Goal: Task Accomplishment & Management: Manage account settings

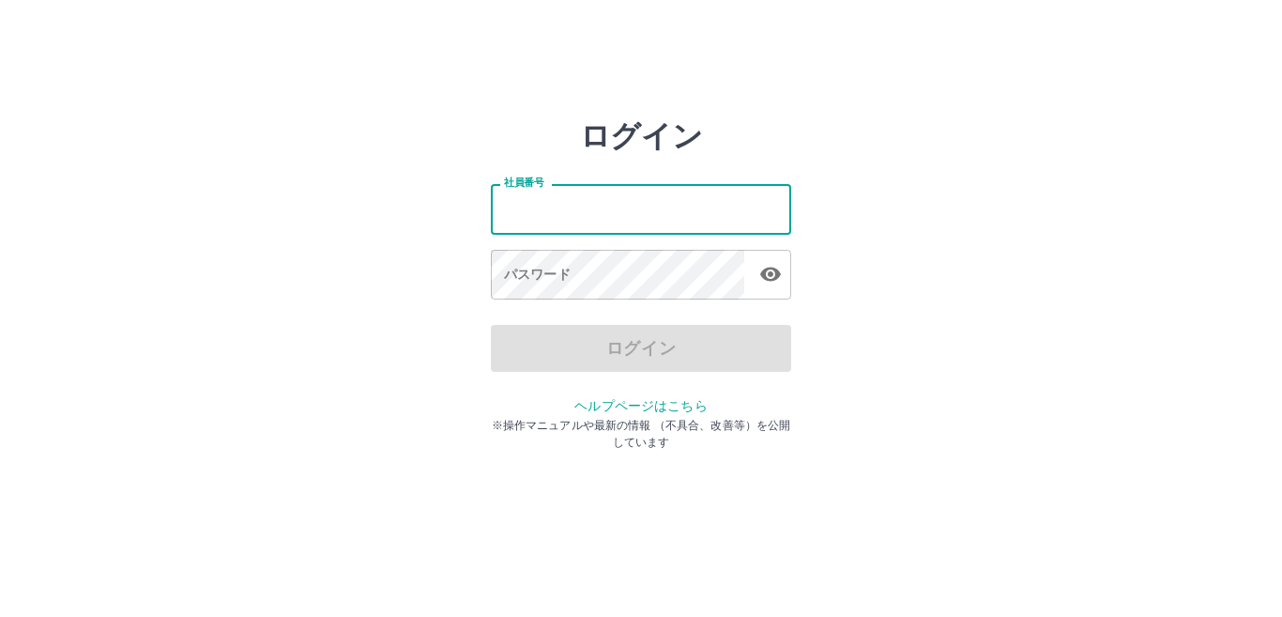
type input "*******"
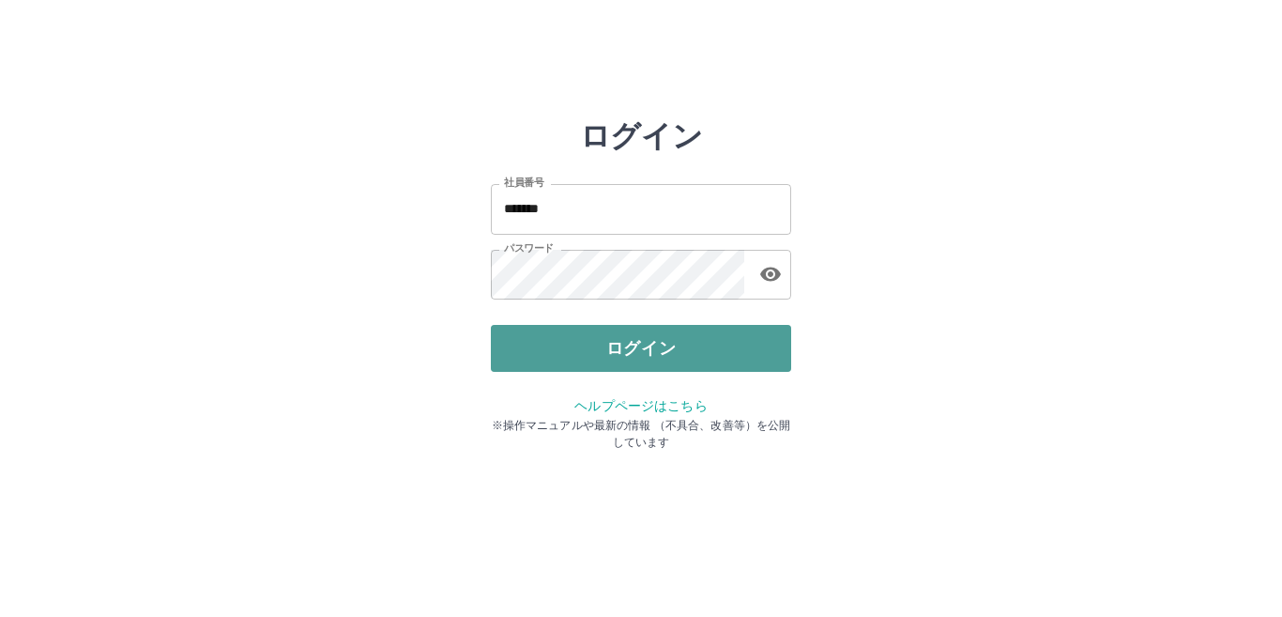
click at [616, 336] on button "ログイン" at bounding box center [641, 348] width 300 height 47
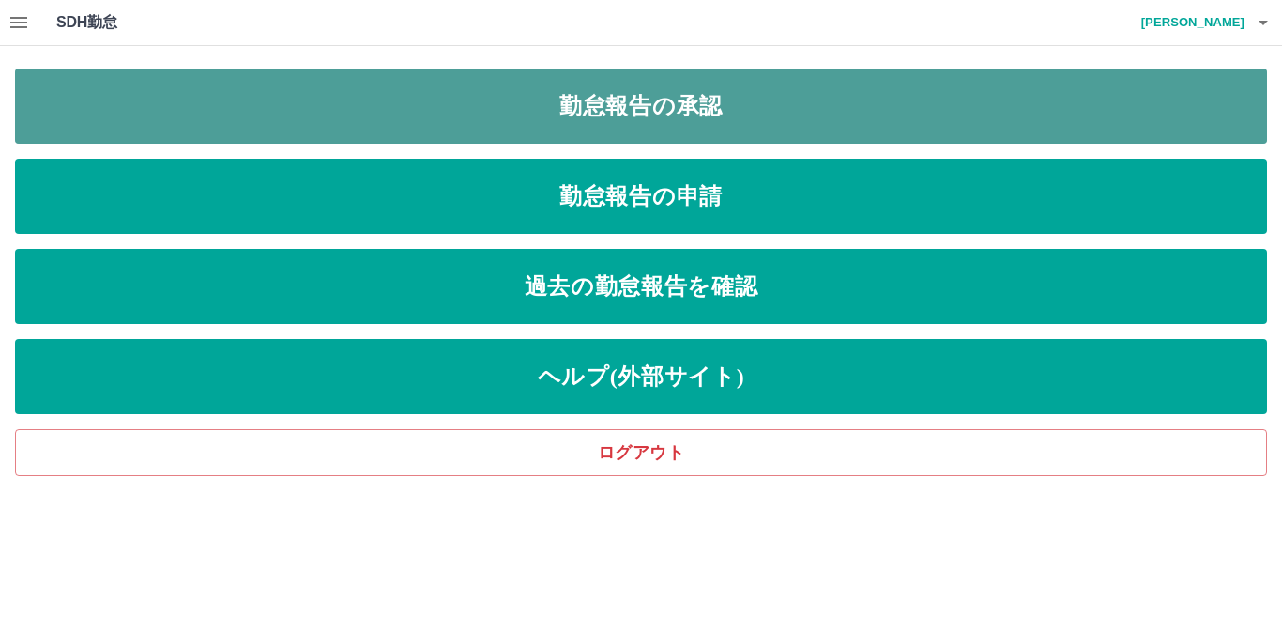
click at [808, 97] on link "勤怠報告の承認" at bounding box center [641, 106] width 1252 height 75
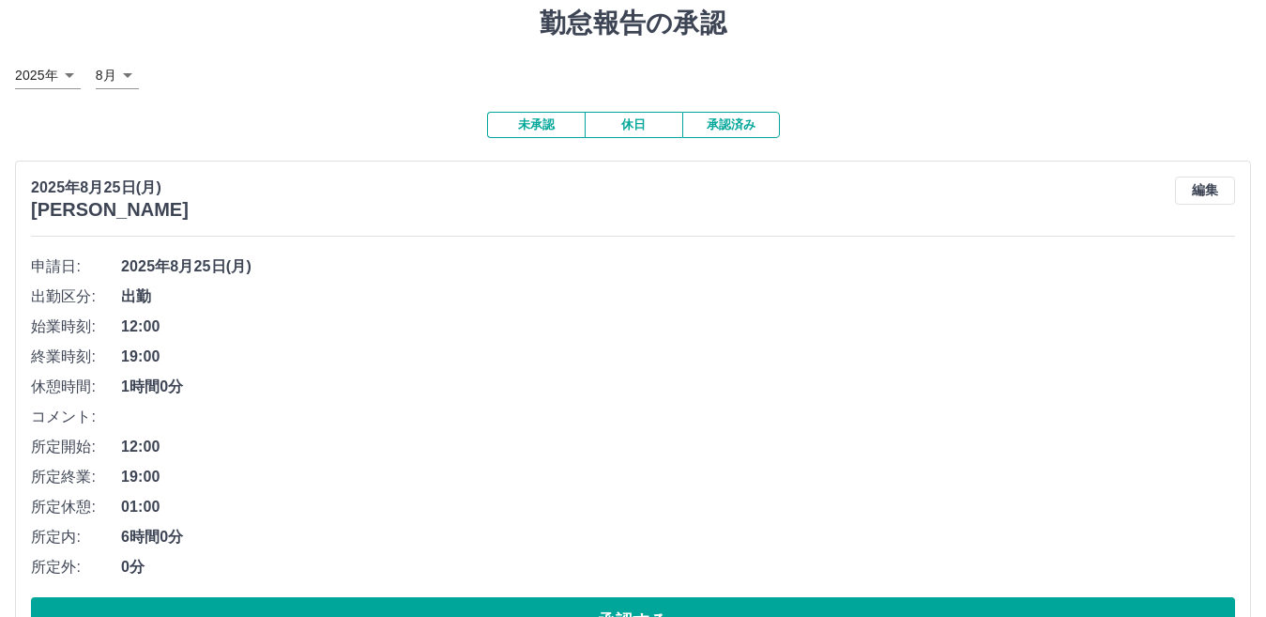
scroll to position [94, 0]
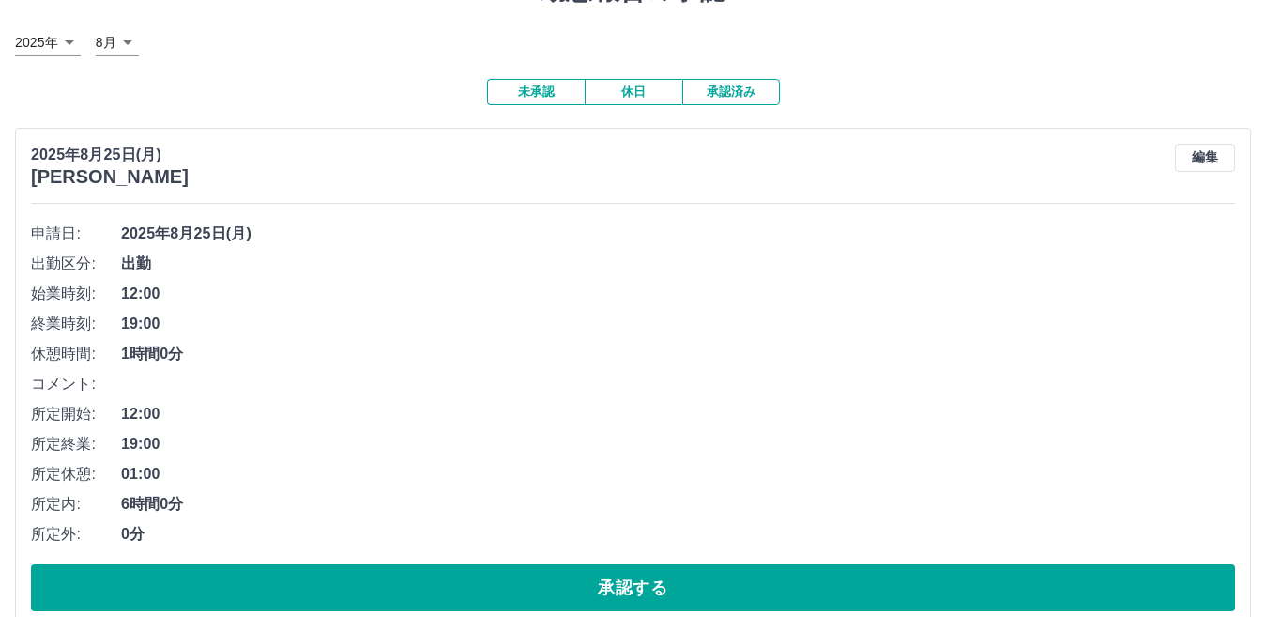
click at [931, 333] on span "19:00" at bounding box center [678, 324] width 1114 height 23
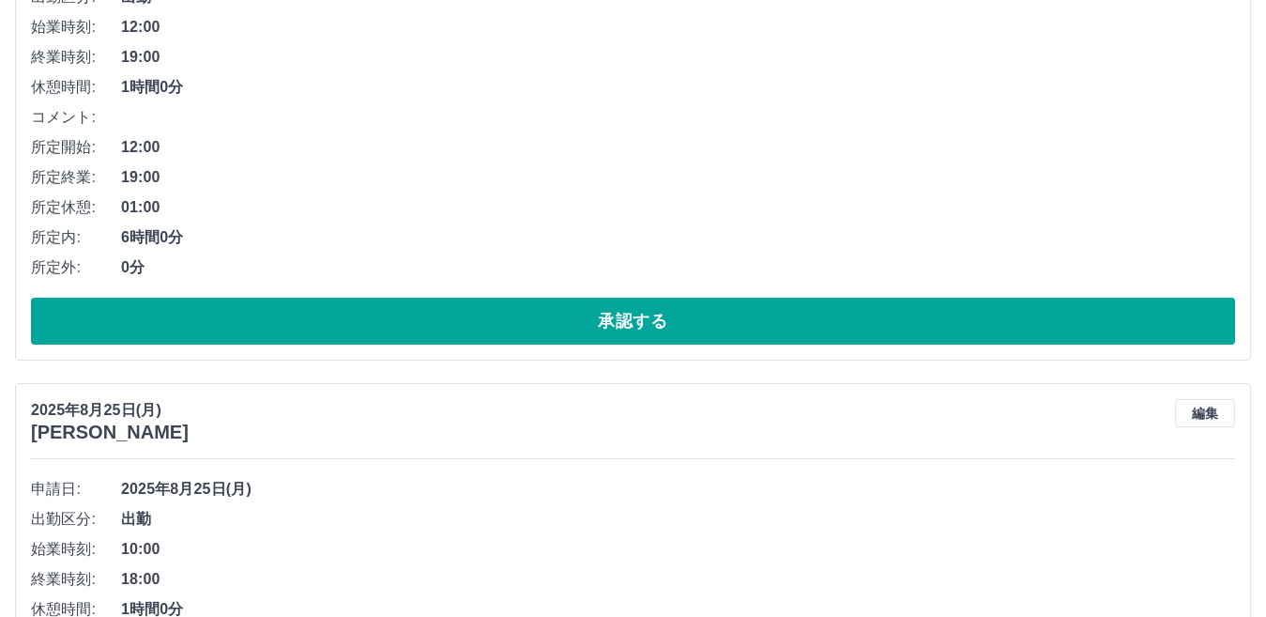
scroll to position [375, 0]
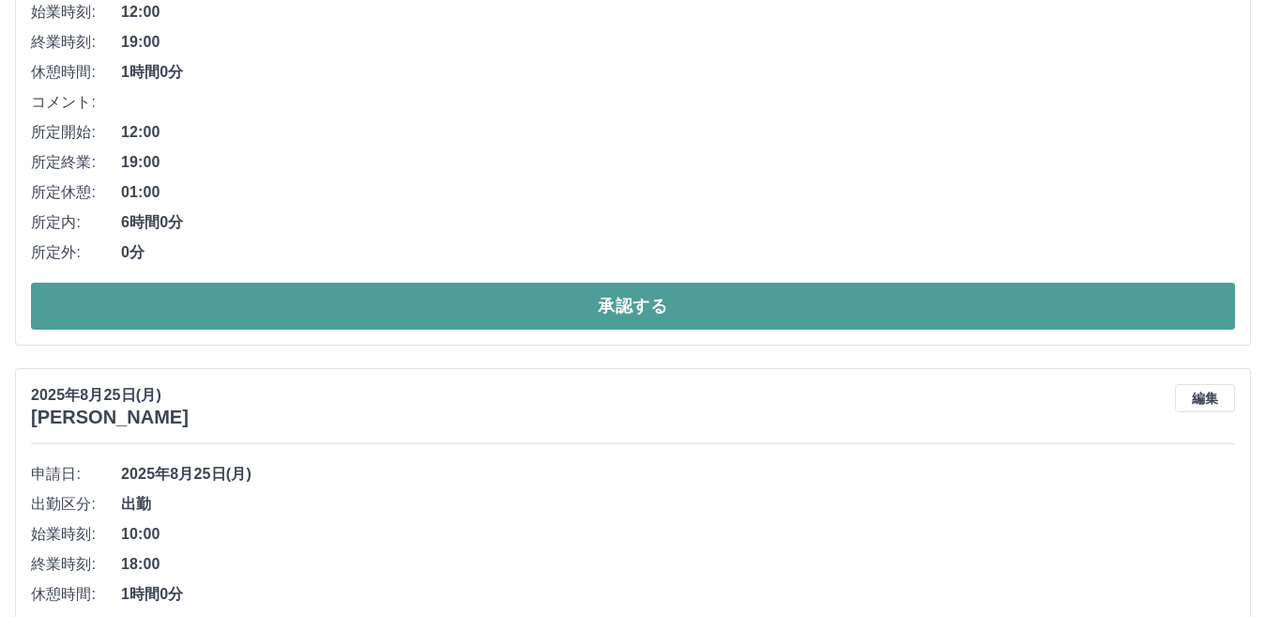
click at [710, 305] on button "承認する" at bounding box center [633, 305] width 1204 height 47
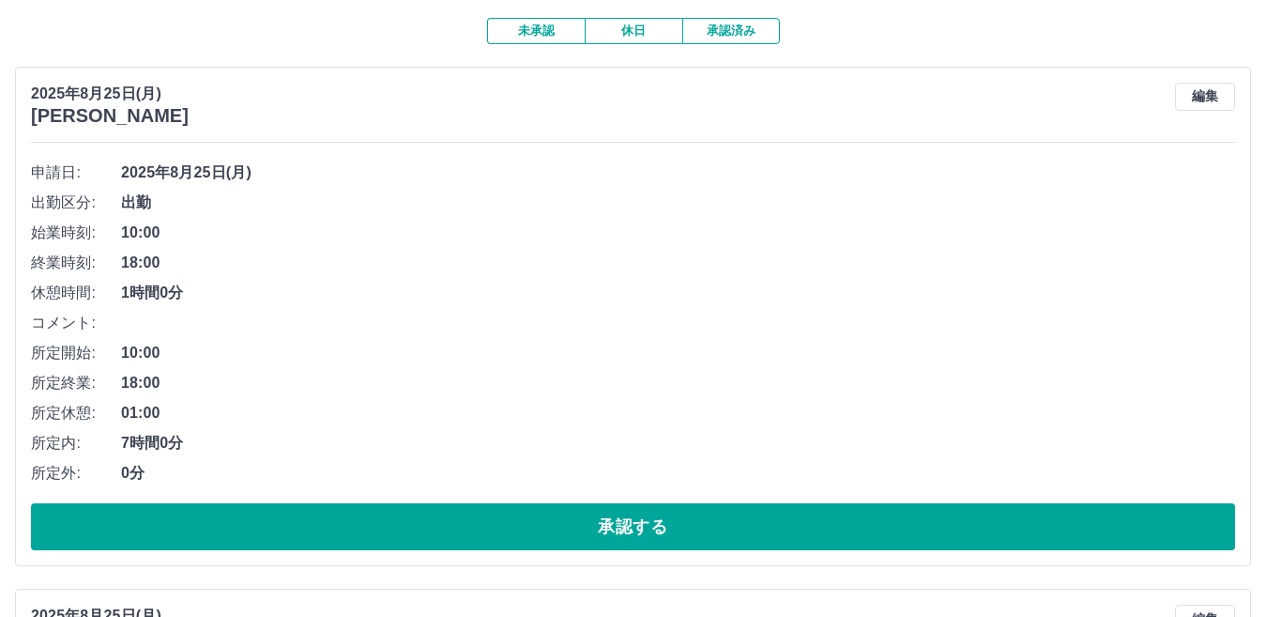
scroll to position [188, 0]
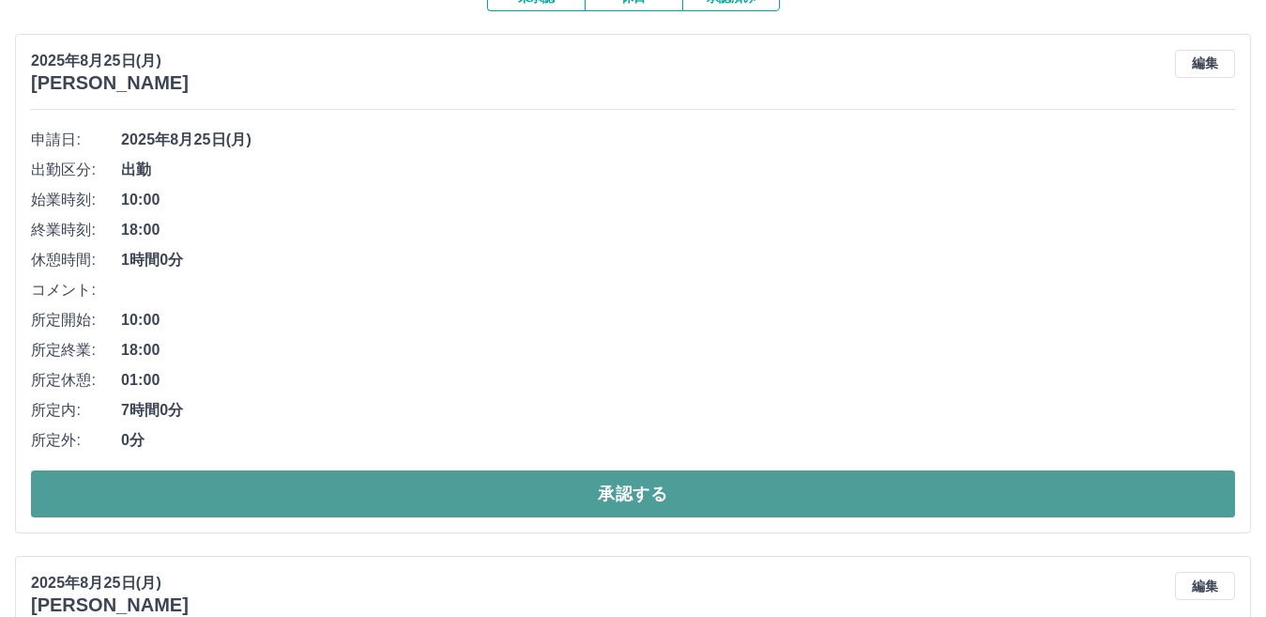
click at [547, 490] on button "承認する" at bounding box center [633, 493] width 1204 height 47
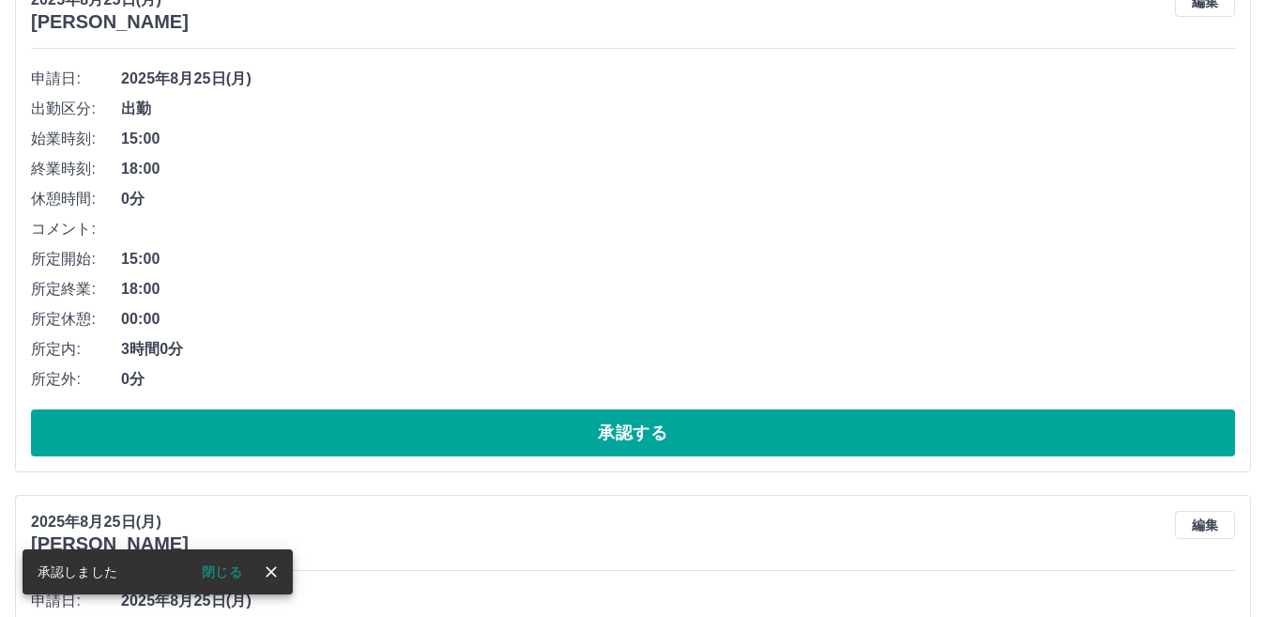
scroll to position [282, 0]
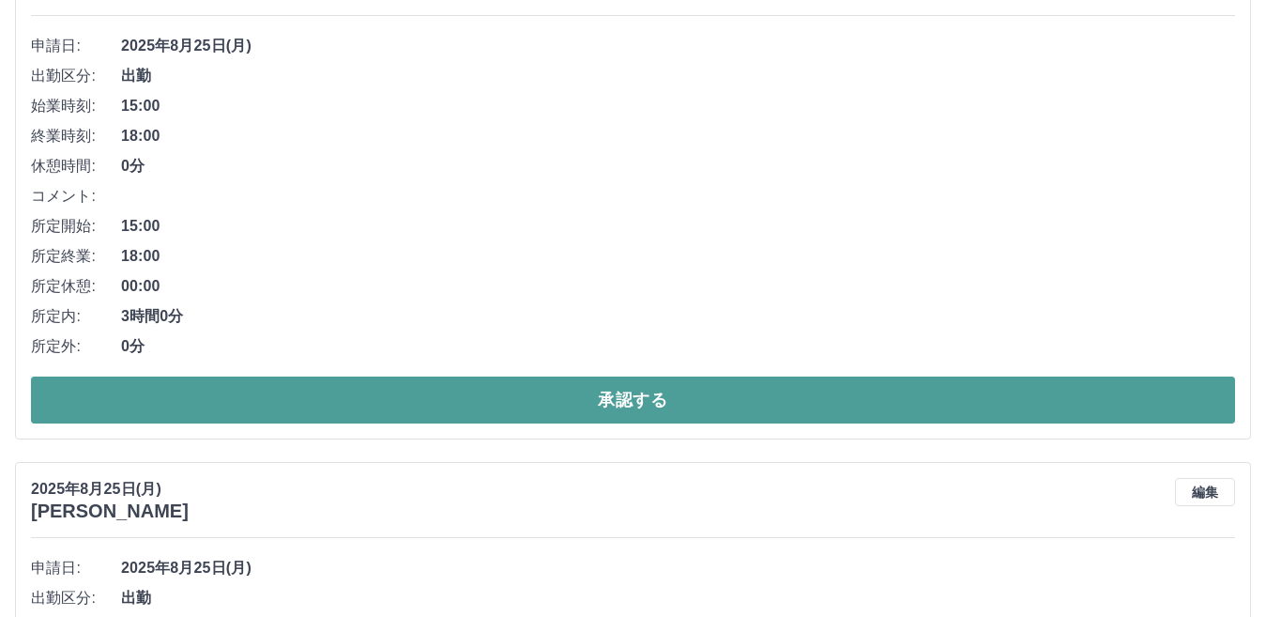
click at [595, 403] on button "承認する" at bounding box center [633, 399] width 1204 height 47
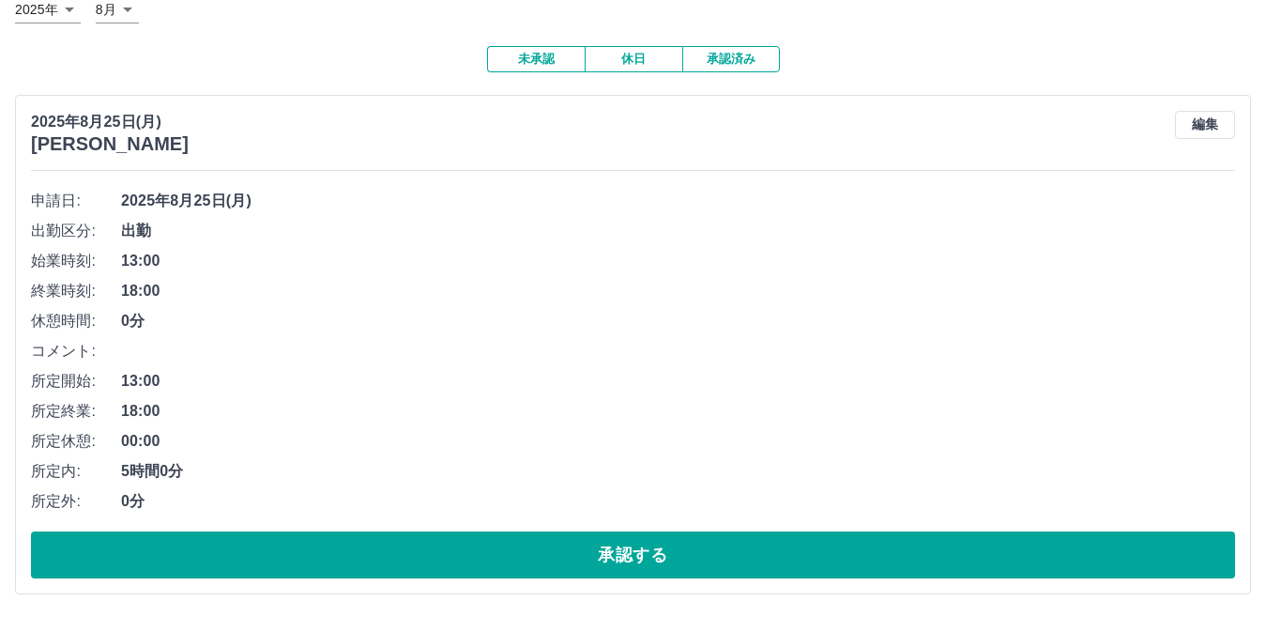
scroll to position [129, 0]
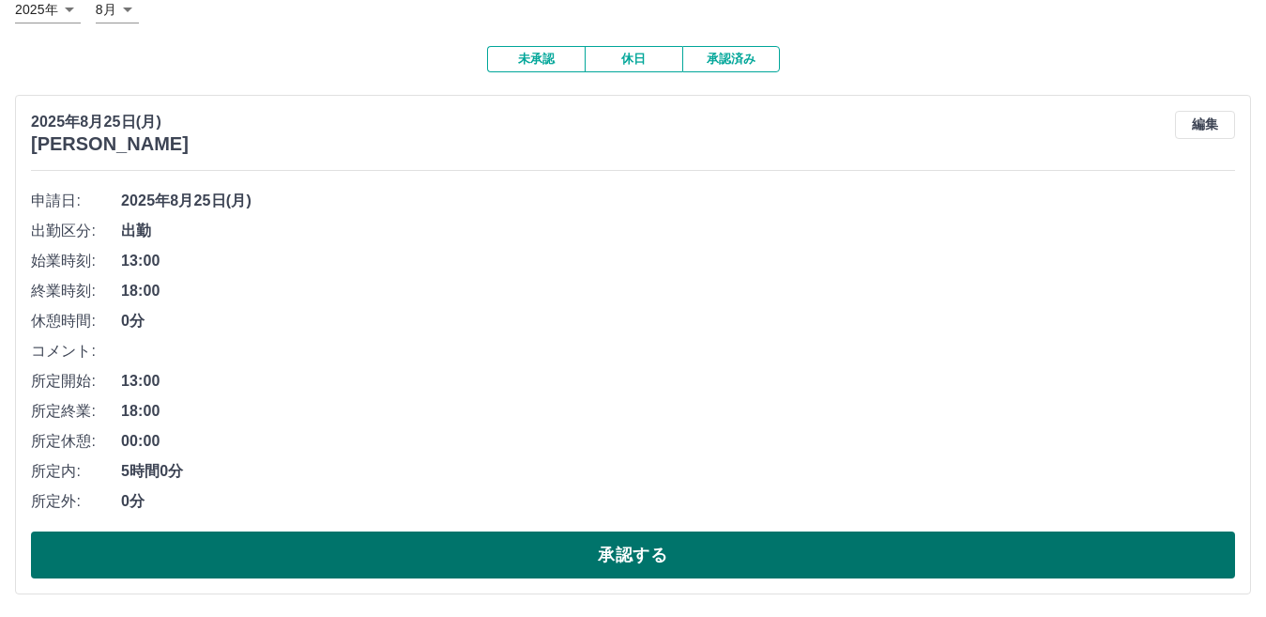
click at [381, 552] on button "承認する" at bounding box center [633, 554] width 1204 height 47
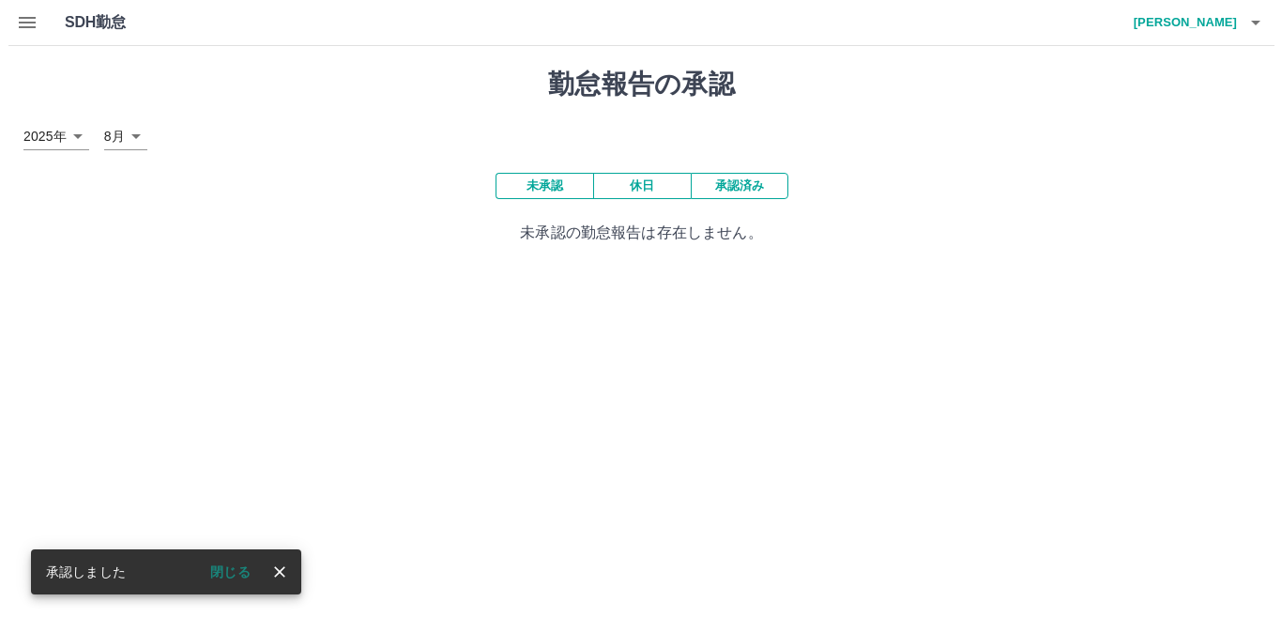
scroll to position [0, 0]
